Goal: Navigation & Orientation: Understand site structure

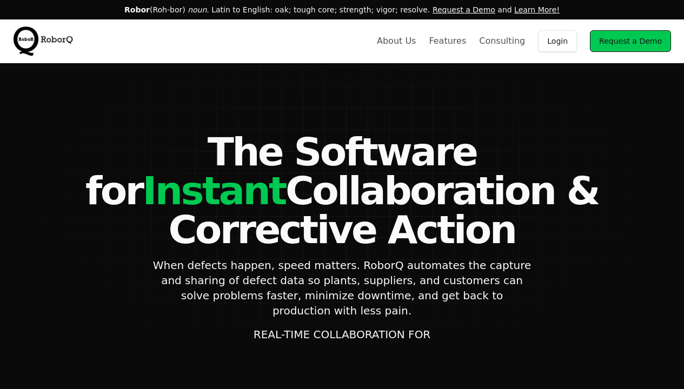
click at [413, 41] on link "About Us" at bounding box center [396, 41] width 39 height 13
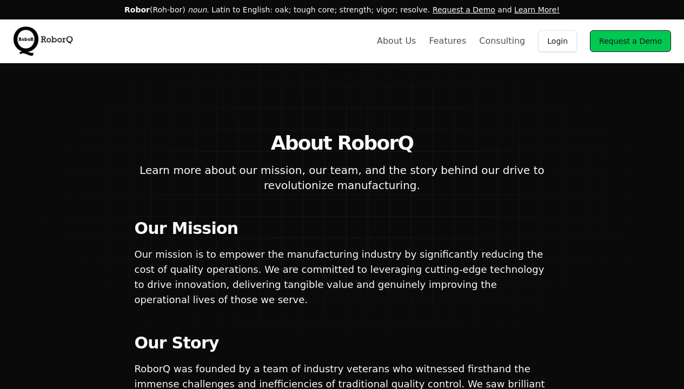
click at [512, 41] on link "Consulting" at bounding box center [502, 41] width 46 height 13
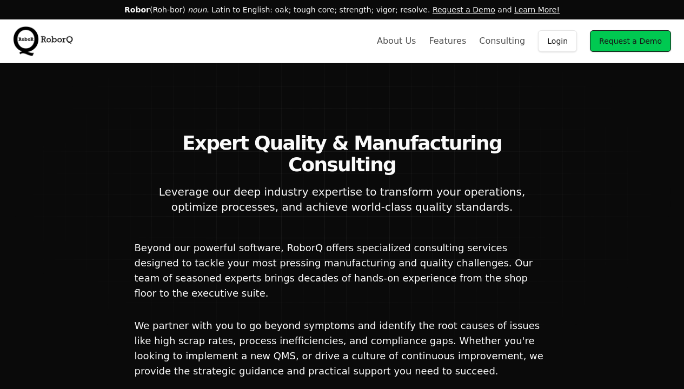
click at [461, 41] on link "Features" at bounding box center [447, 41] width 37 height 13
